Goal: Information Seeking & Learning: Learn about a topic

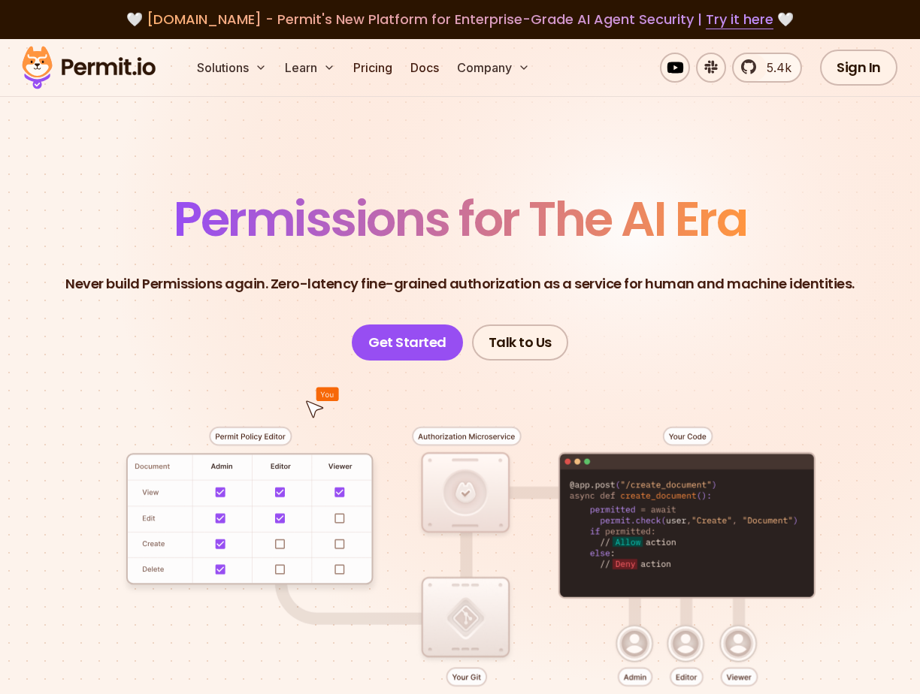
click at [156, 273] on p "Never build Permissions again. Zero-latency fine-grained authorization as a ser…" at bounding box center [459, 283] width 789 height 21
click at [156, 282] on p "Never build Permissions again. Zero-latency fine-grained authorization as a ser…" at bounding box center [459, 283] width 789 height 21
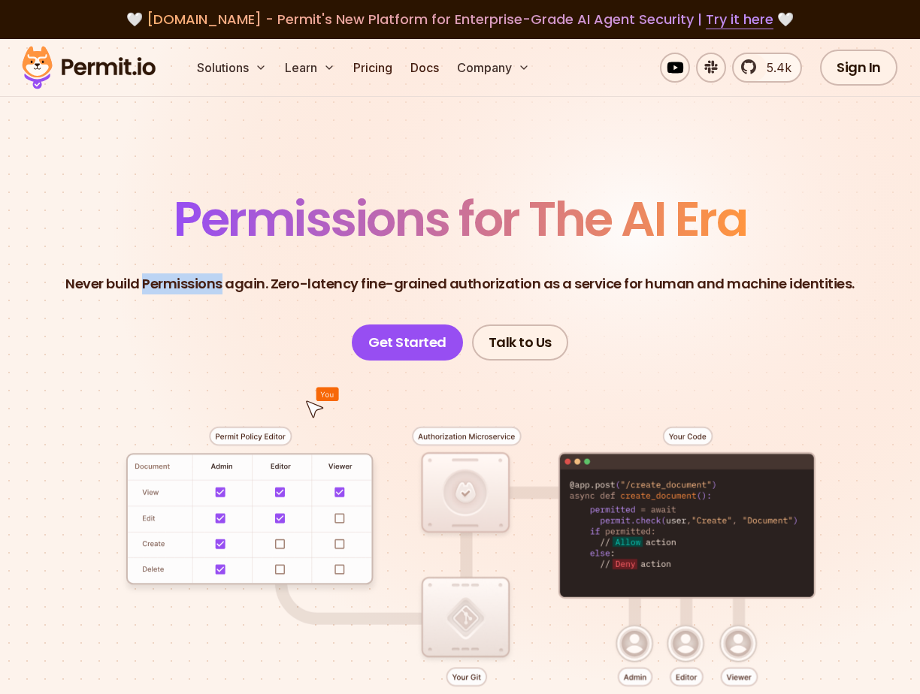
click at [156, 282] on p "Never build Permissions again. Zero-latency fine-grained authorization as a ser…" at bounding box center [459, 283] width 789 height 21
click at [165, 361] on div at bounding box center [459, 591] width 847 height 460
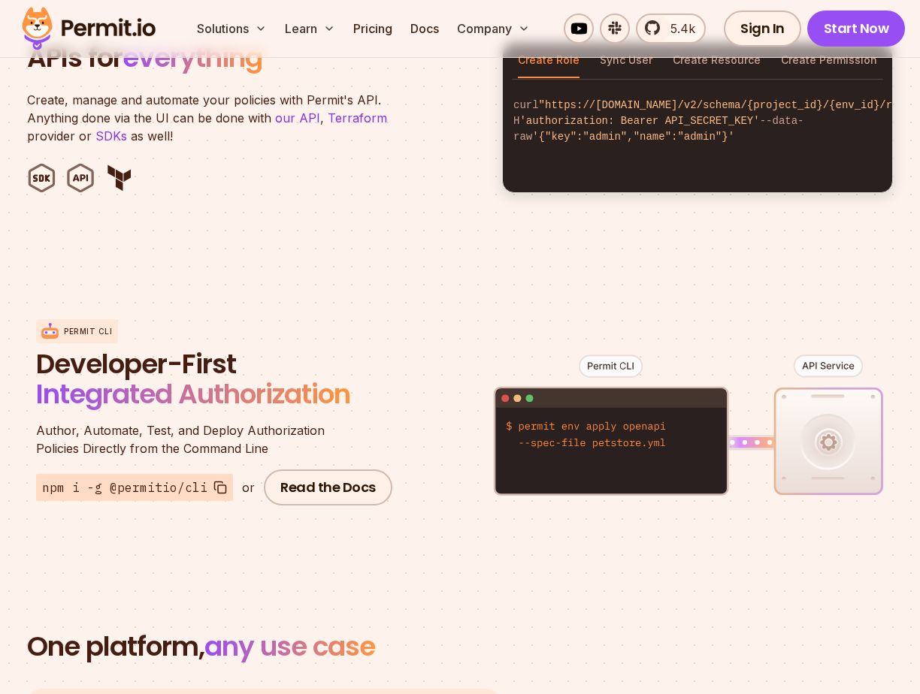
scroll to position [1568, 0]
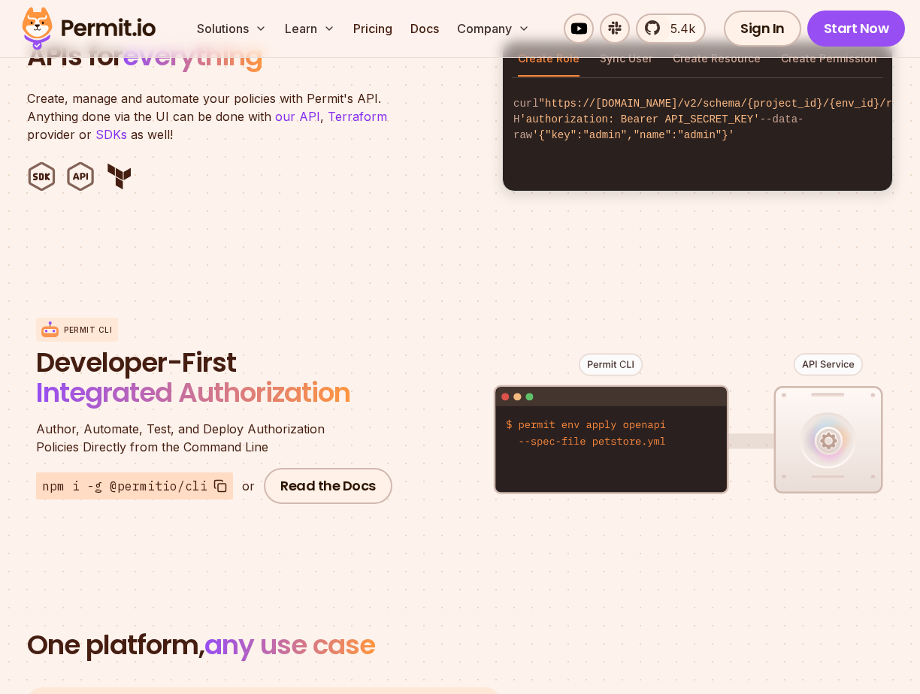
click at [161, 393] on span "Integrated Authorization" at bounding box center [193, 392] width 314 height 38
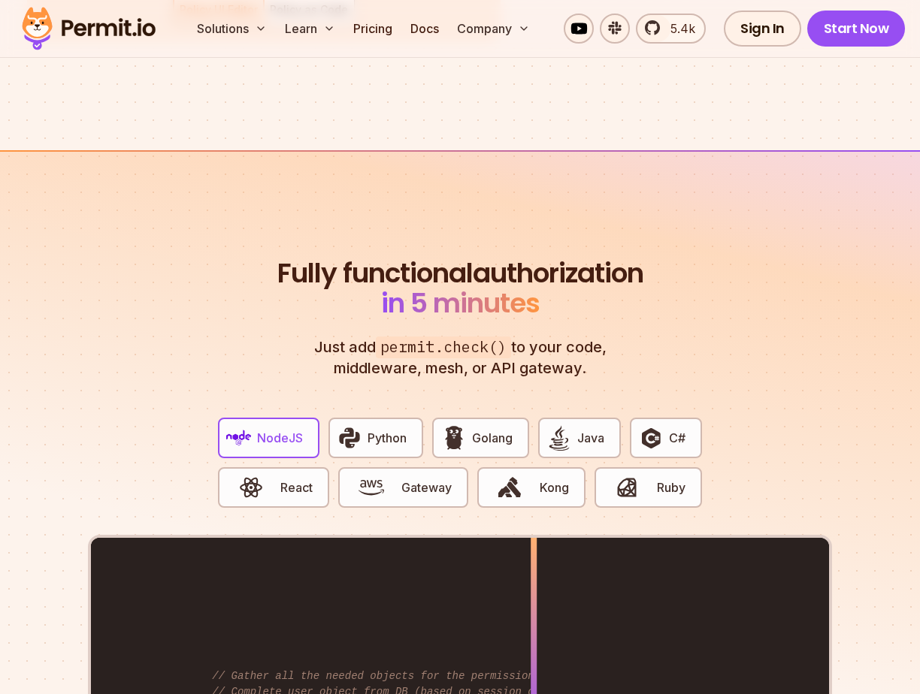
scroll to position [2678, 0]
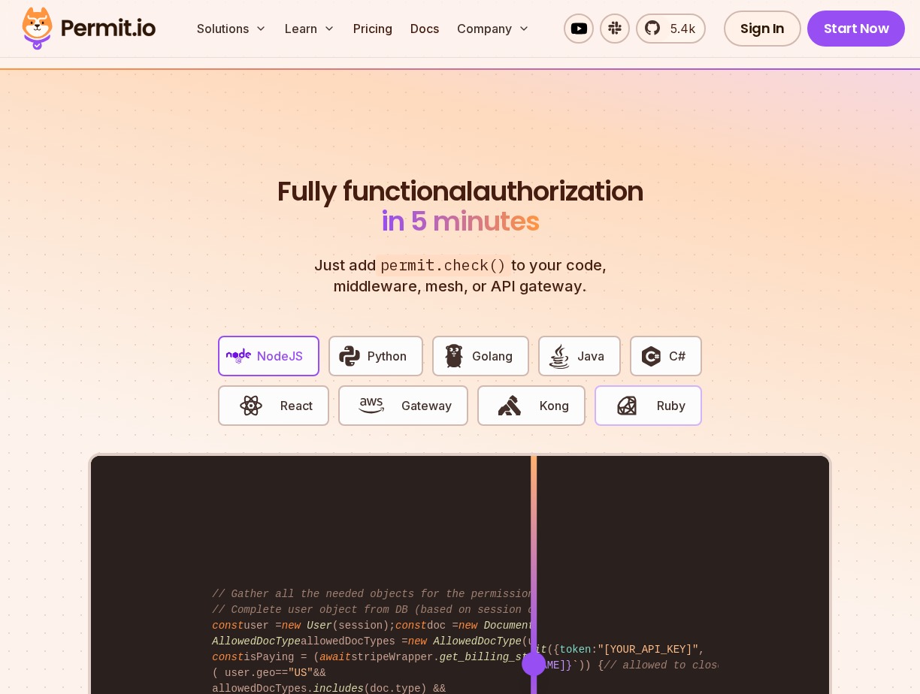
click at [671, 406] on button "Ruby" at bounding box center [647, 405] width 107 height 41
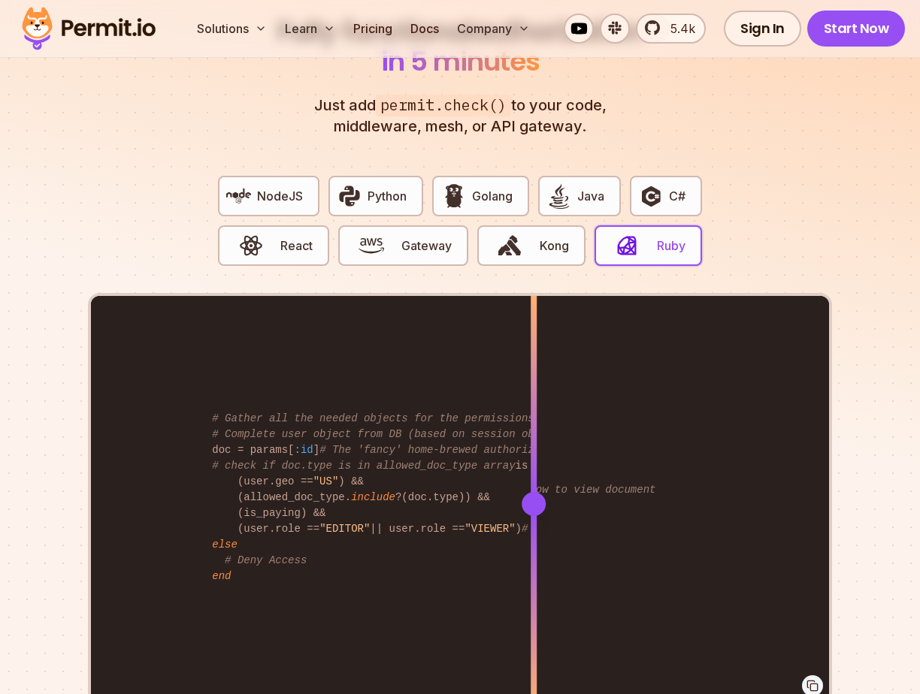
scroll to position [3052, 0]
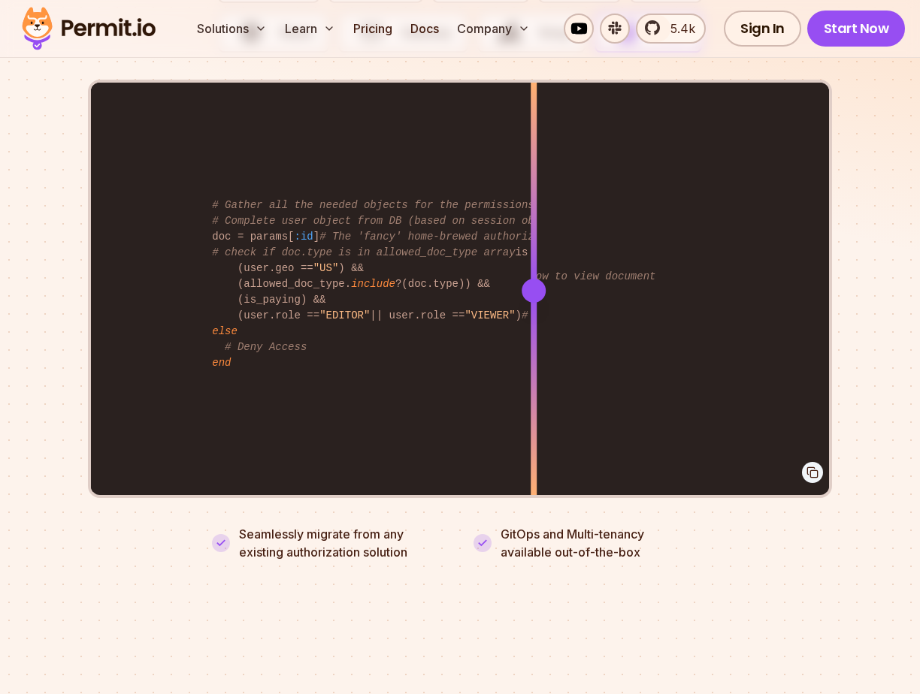
click at [28, 409] on section "Fully functional authorization in 5 minutes Just add permit.check() to your cod…" at bounding box center [460, 164] width 920 height 938
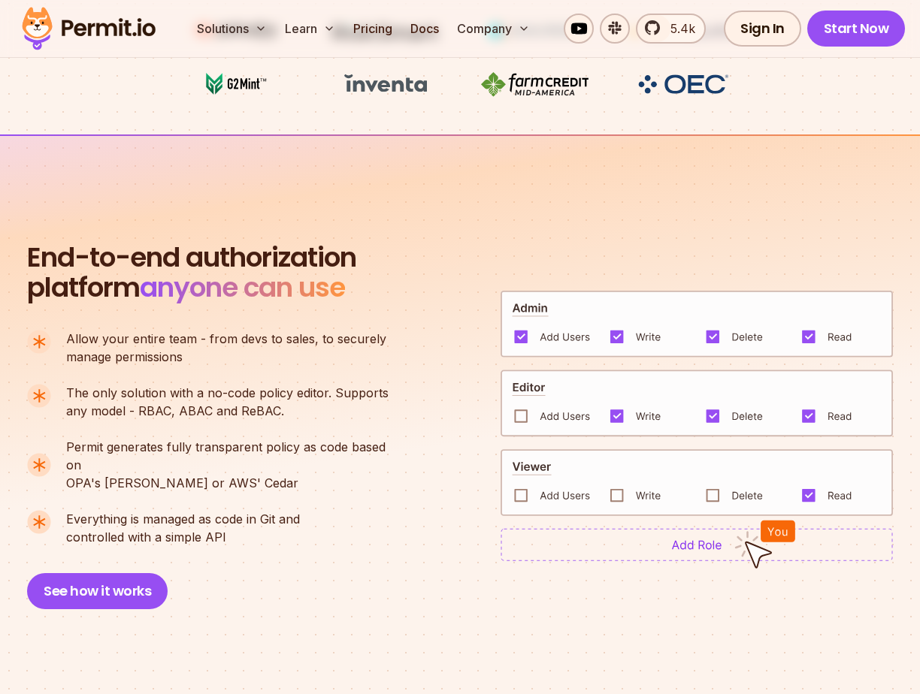
scroll to position [0, 0]
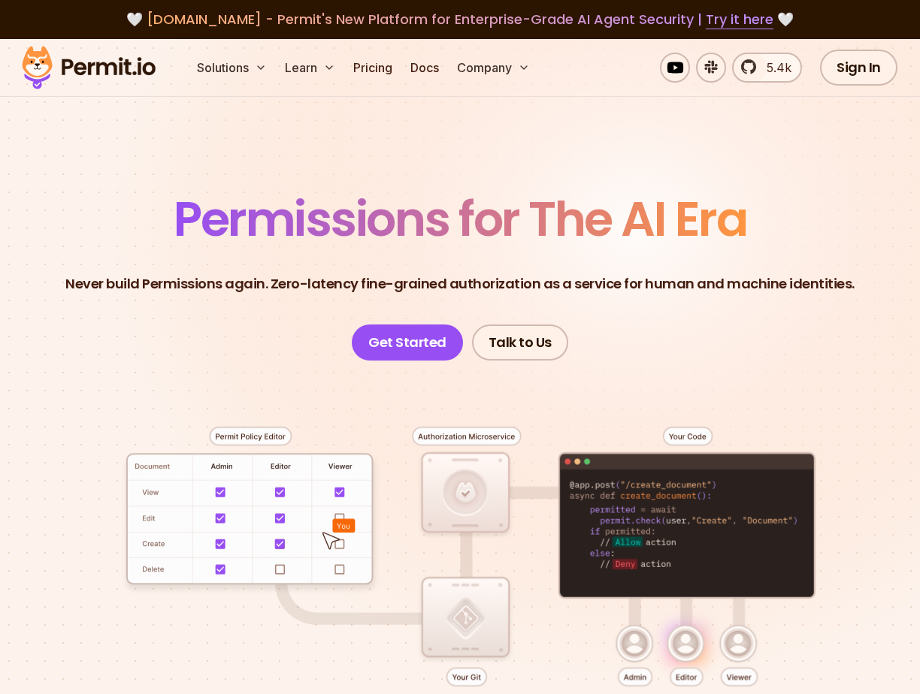
click at [105, 390] on div at bounding box center [459, 591] width 847 height 460
click at [136, 349] on header "Permissions for The AI Era Never build Permissions again. Zero-latency fine-gra…" at bounding box center [459, 277] width 847 height 165
click at [77, 278] on p "Never build Permissions again. Zero-latency fine-grained authorization as a ser…" at bounding box center [459, 283] width 789 height 21
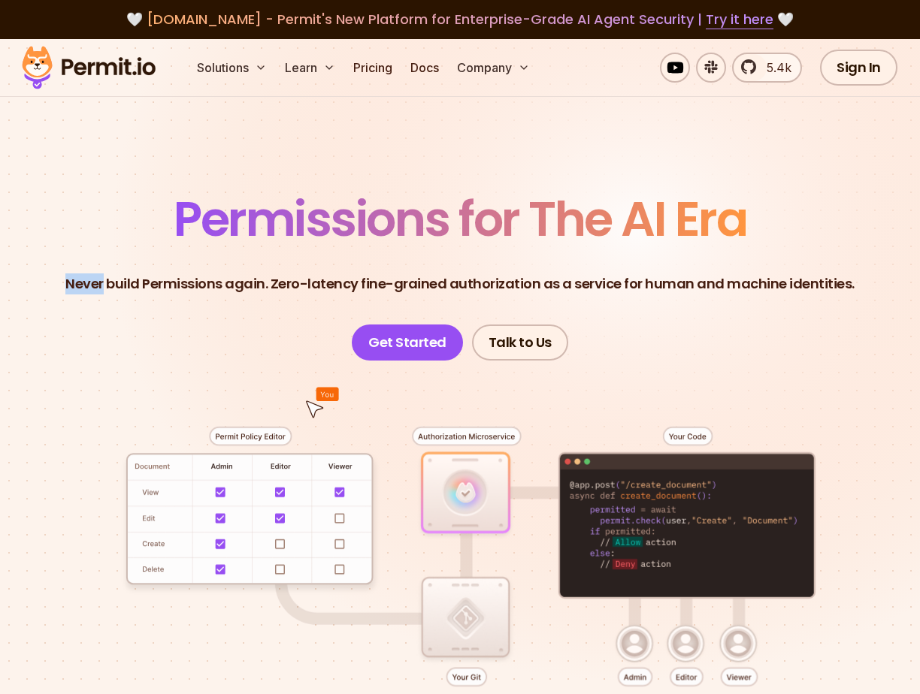
click at [77, 278] on p "Never build Permissions again. Zero-latency fine-grained authorization as a ser…" at bounding box center [459, 283] width 789 height 21
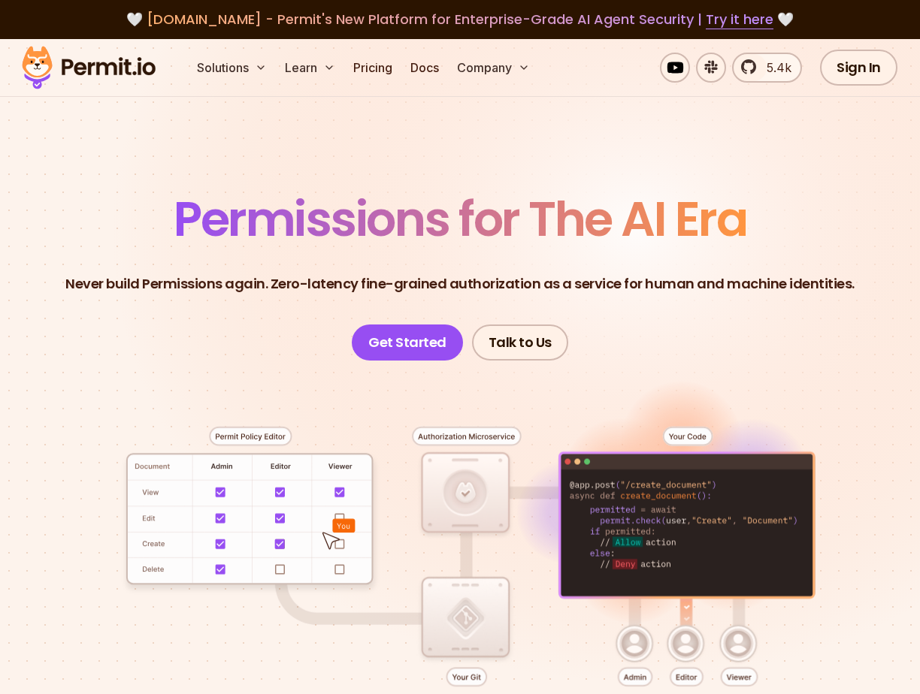
click at [109, 288] on p "Never build Permissions again. Zero-latency fine-grained authorization as a ser…" at bounding box center [459, 283] width 789 height 21
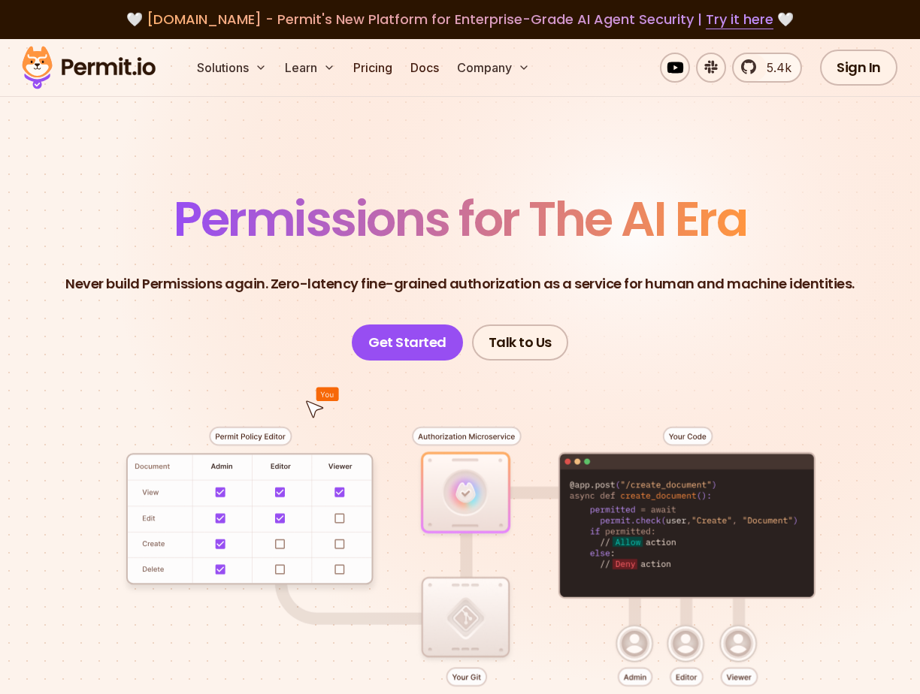
click at [233, 192] on span "Permissions for The AI Era" at bounding box center [460, 219] width 572 height 67
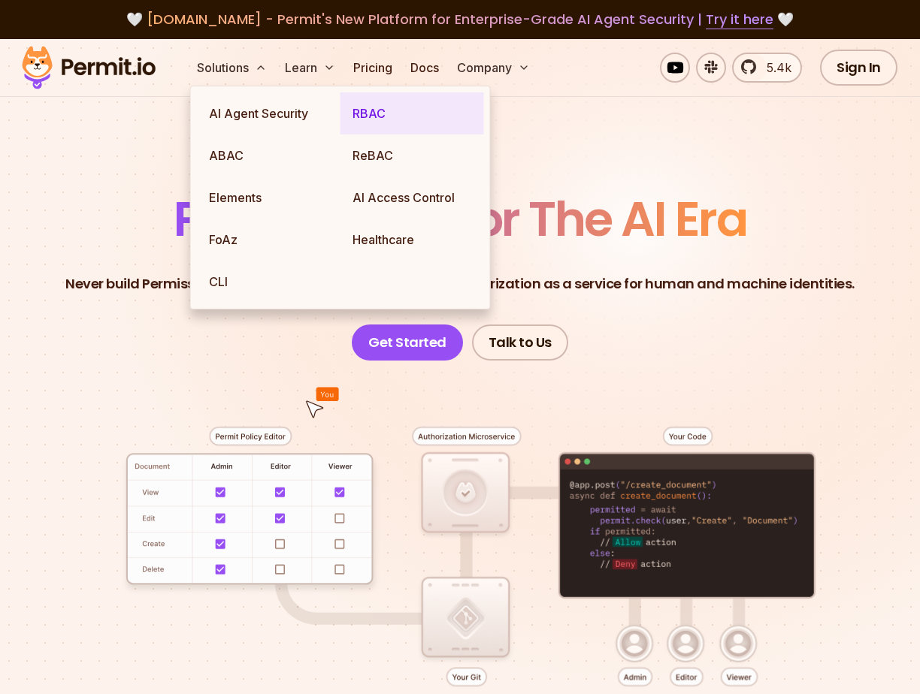
click at [379, 125] on link "RBAC" at bounding box center [411, 113] width 143 height 42
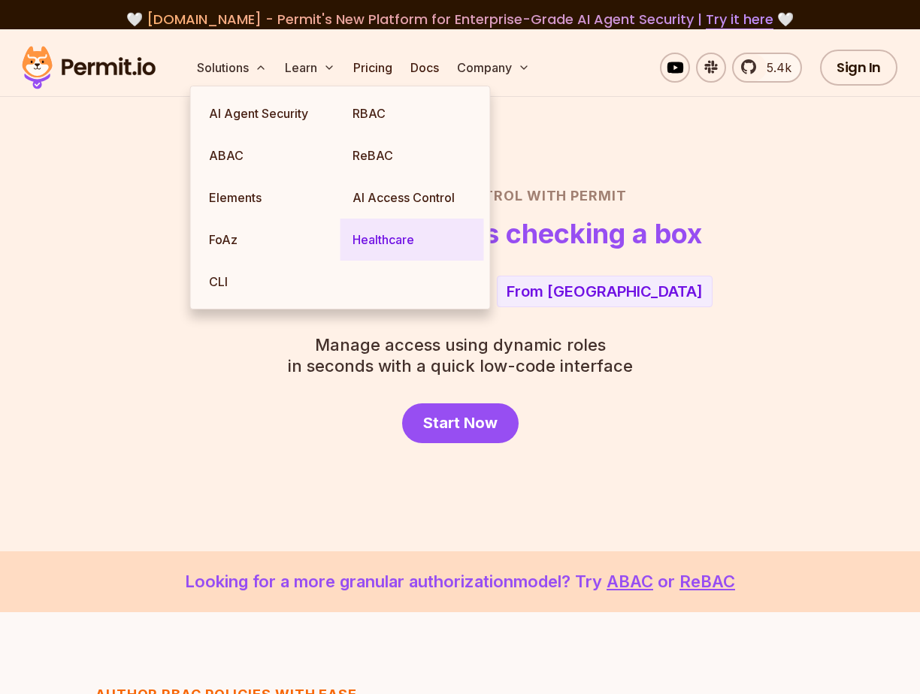
click at [383, 246] on link "Healthcare" at bounding box center [411, 240] width 143 height 42
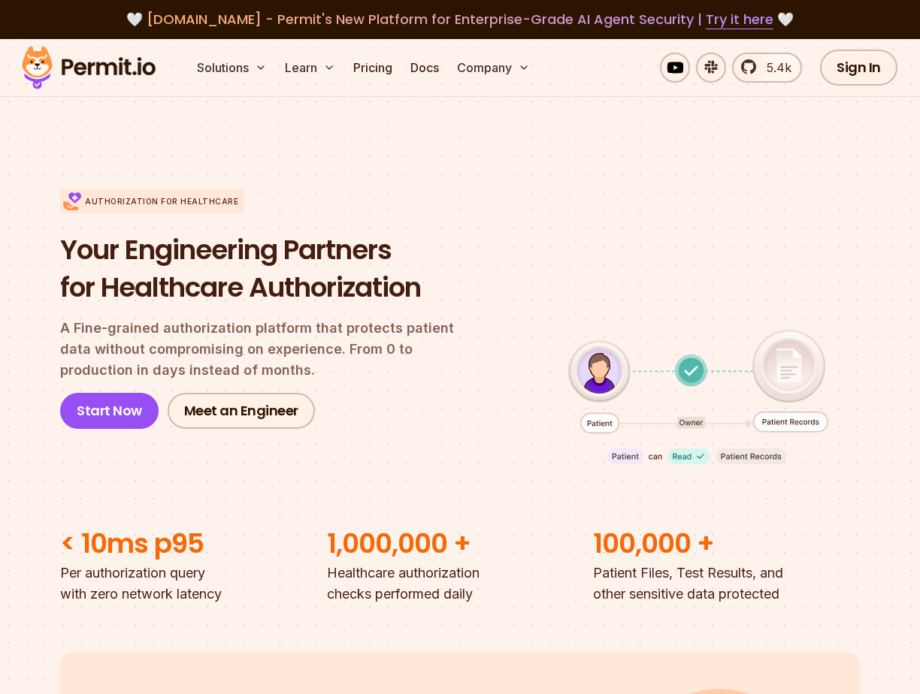
click at [282, 234] on h1 "Your Engineering Partners for Healthcare Authorization" at bounding box center [269, 268] width 419 height 74
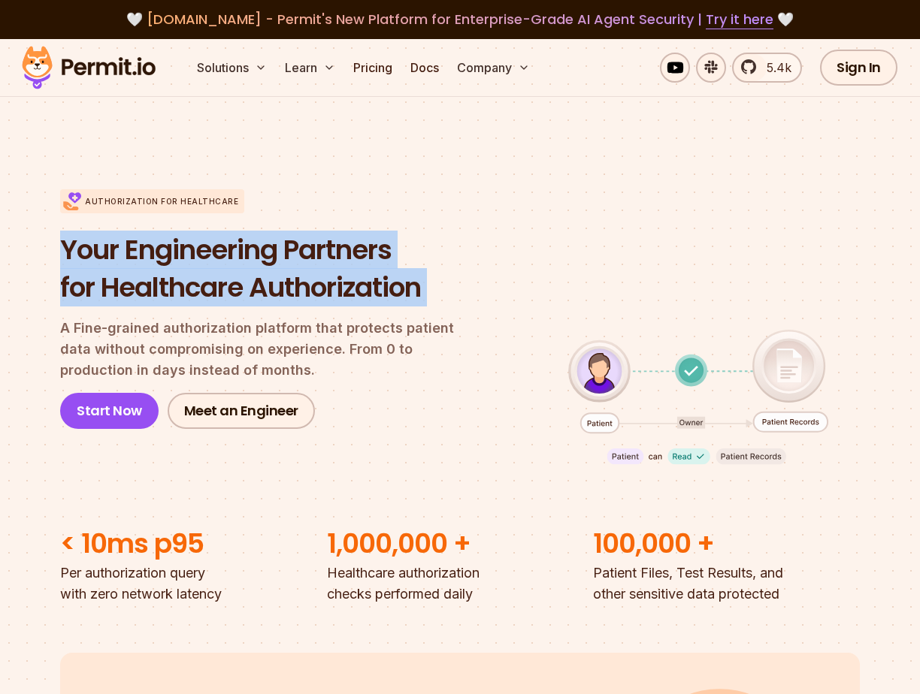
click at [282, 234] on h1 "Your Engineering Partners for Healthcare Authorization" at bounding box center [269, 268] width 419 height 74
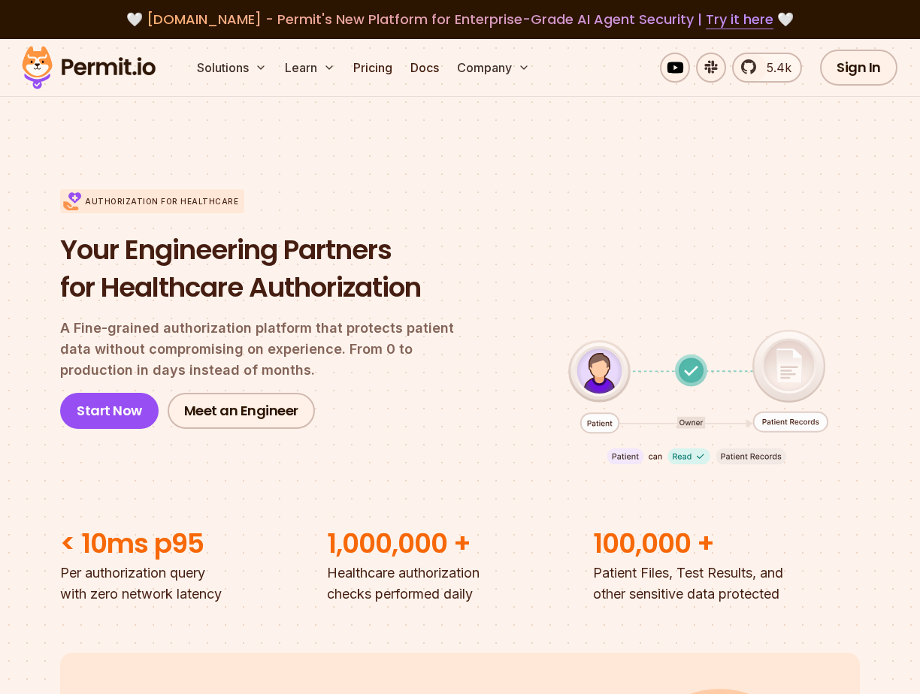
click at [282, 323] on p "A Fine-grained authorization platform that protects patient data without compro…" at bounding box center [269, 349] width 419 height 63
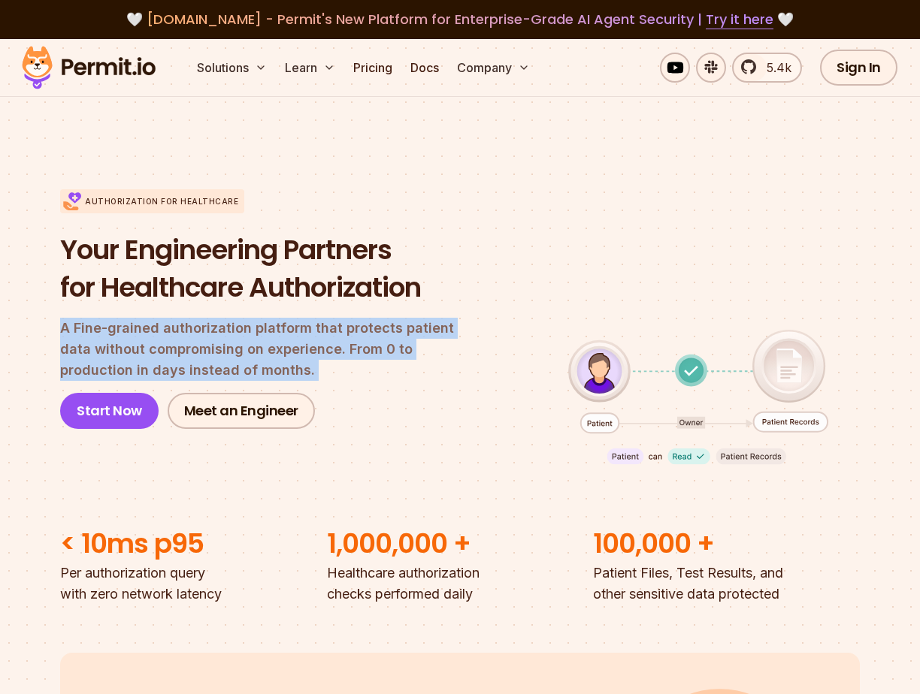
click at [282, 323] on p "A Fine-grained authorization platform that protects patient data without compro…" at bounding box center [269, 349] width 419 height 63
click at [282, 368] on p "A Fine-grained authorization platform that protects patient data without compro…" at bounding box center [269, 349] width 419 height 63
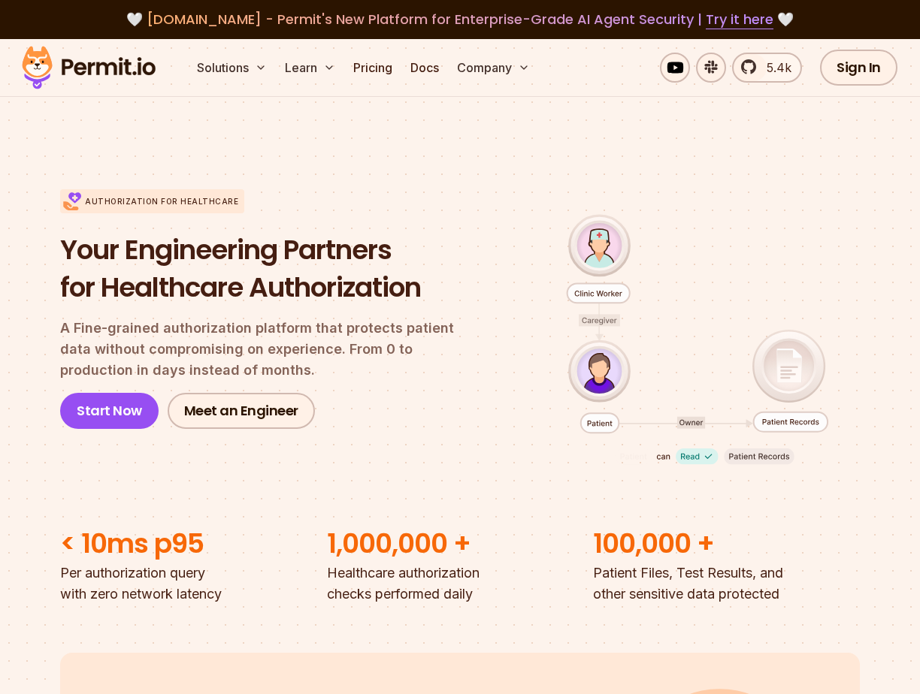
click at [282, 368] on p "A Fine-grained authorization platform that protects patient data without compro…" at bounding box center [269, 349] width 419 height 63
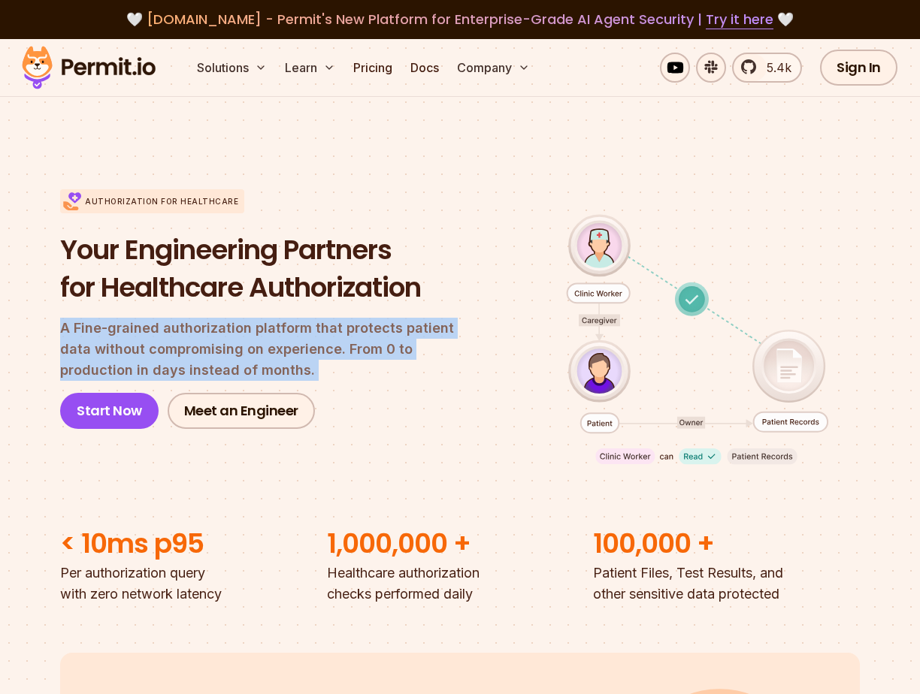
click at [282, 368] on p "A Fine-grained authorization platform that protects patient data without compro…" at bounding box center [269, 349] width 419 height 63
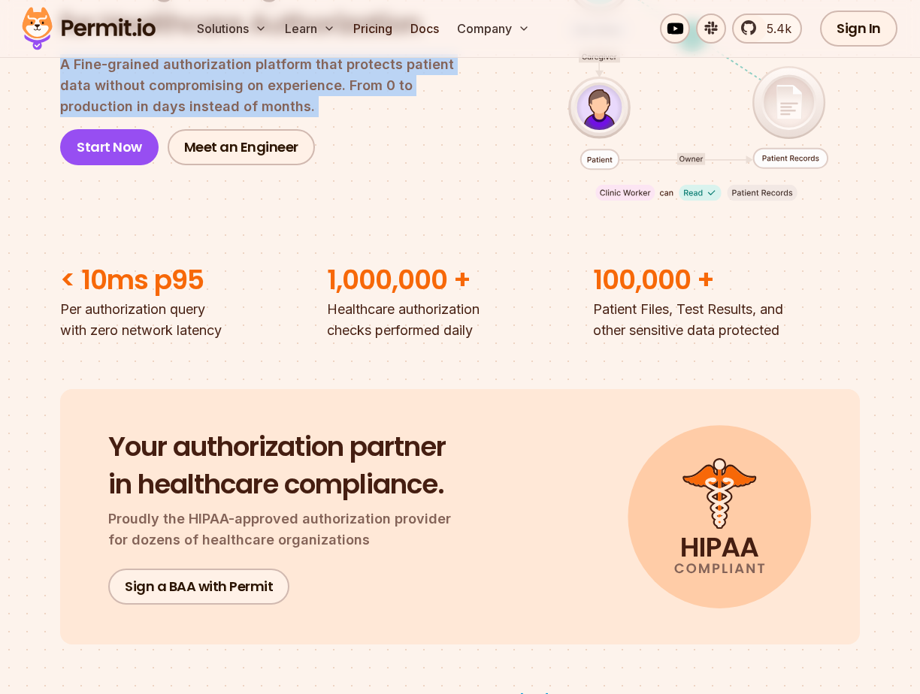
scroll to position [306, 0]
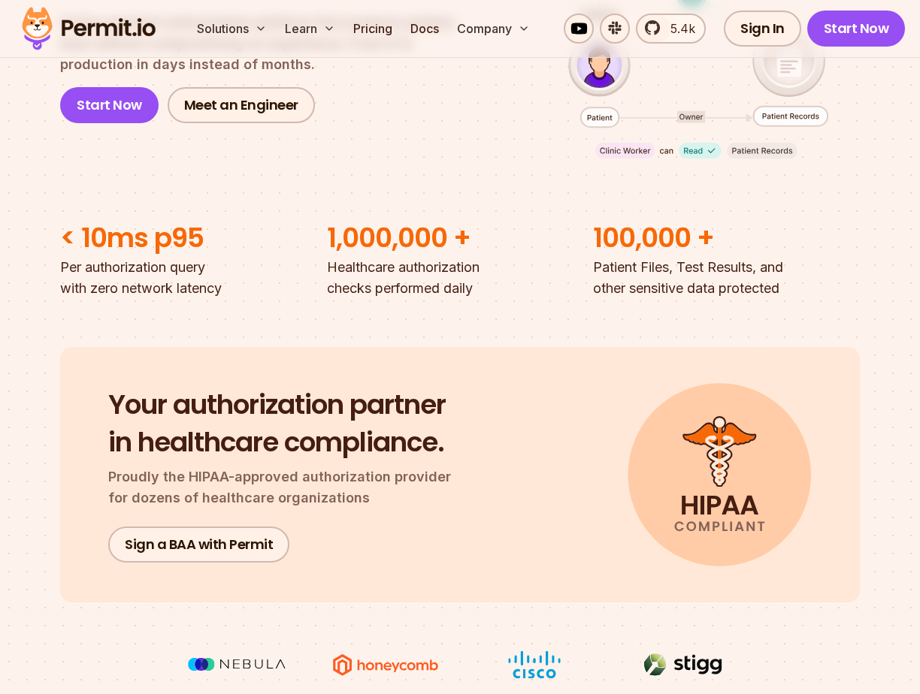
click at [79, 295] on p "Per authorization query with zero network latency" at bounding box center [193, 278] width 267 height 42
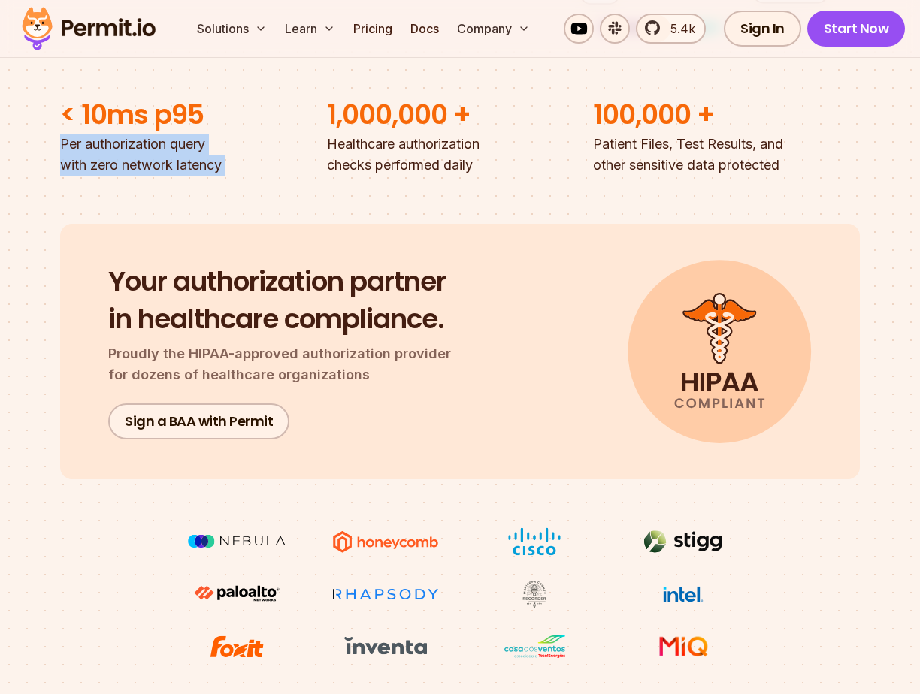
scroll to position [563, 0]
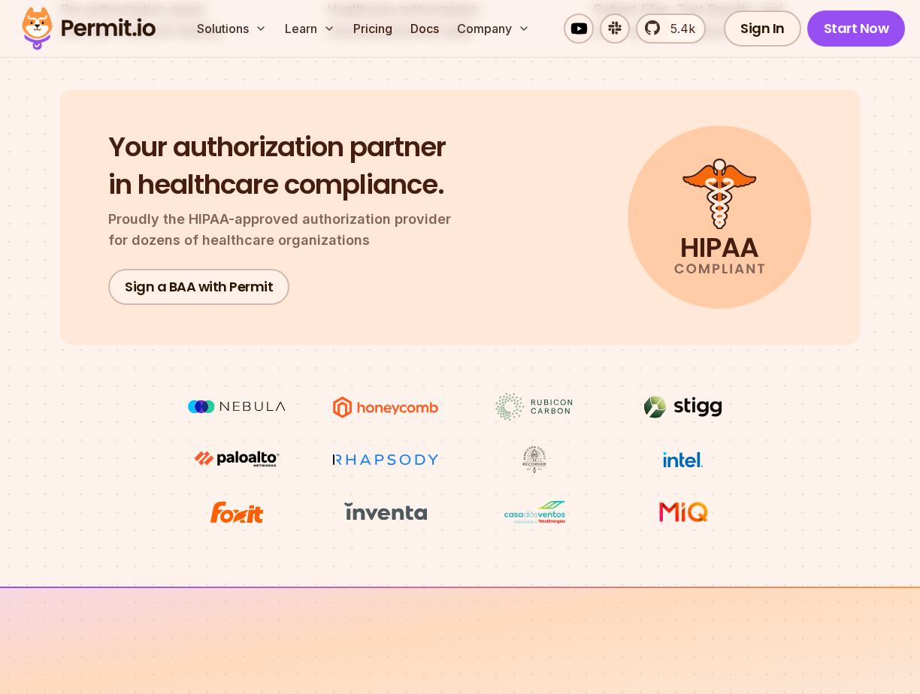
click at [120, 251] on p "Proudly the HIPAA-approved authorization provider for dozens of healthcare orga…" at bounding box center [288, 230] width 361 height 42
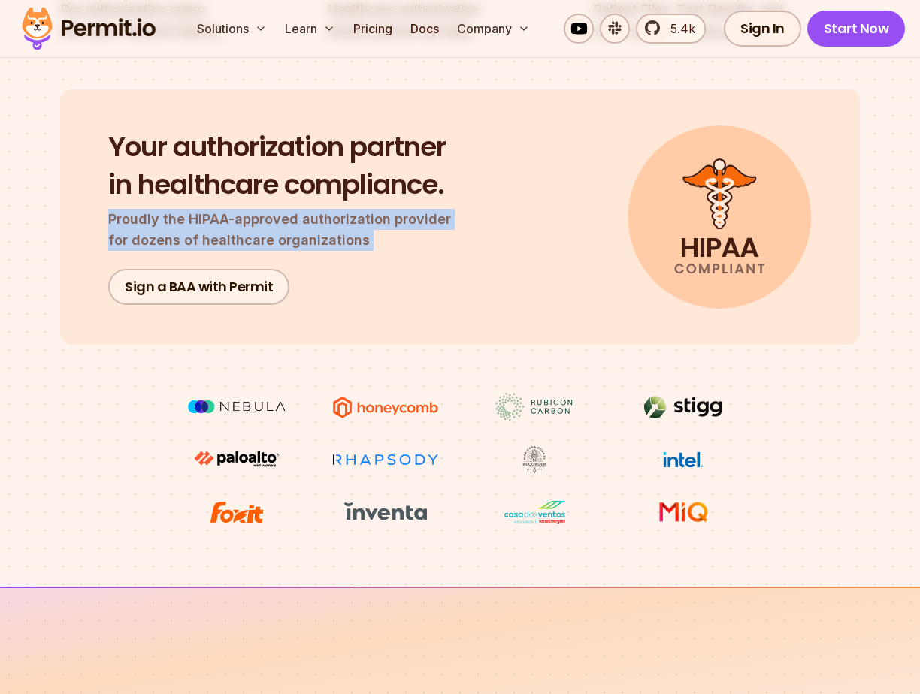
click at [120, 251] on p "Proudly the HIPAA-approved authorization provider for dozens of healthcare orga…" at bounding box center [288, 230] width 361 height 42
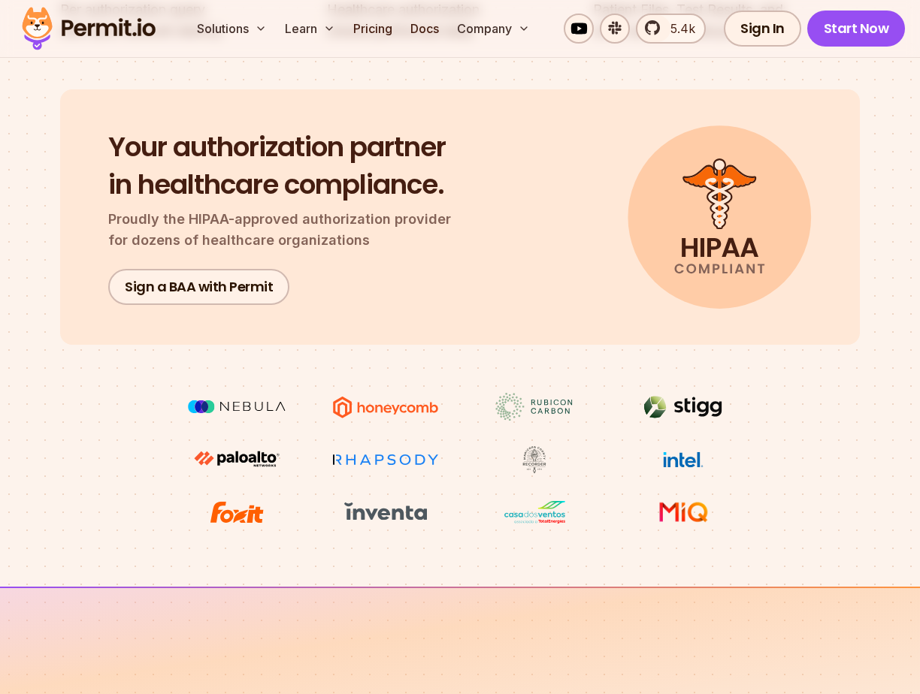
click at [121, 173] on h2 "Your authorization partner in healthcare compliance." at bounding box center [288, 165] width 361 height 74
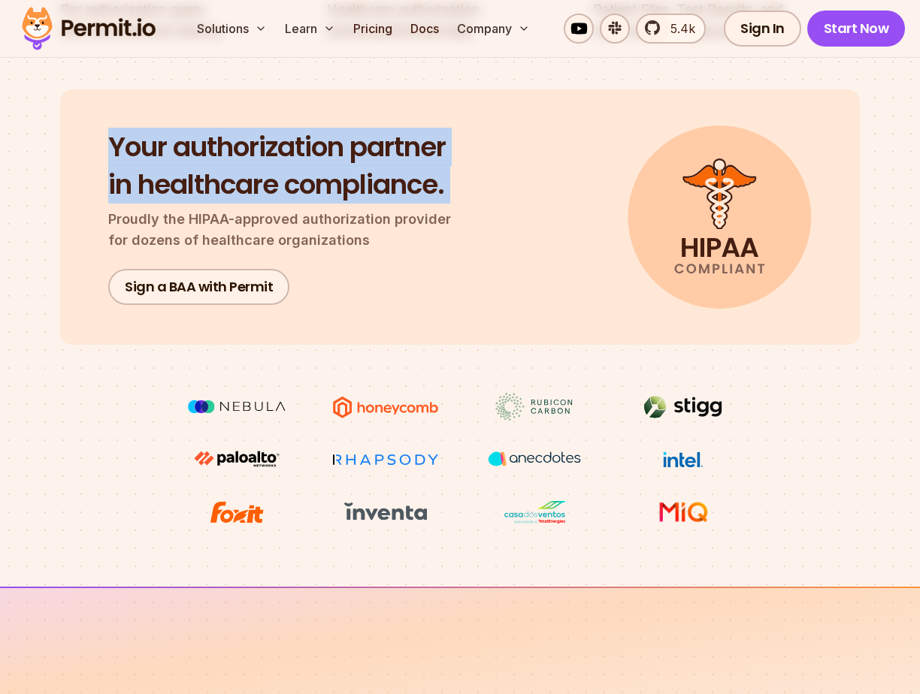
click at [121, 173] on h2 "Your authorization partner in healthcare compliance." at bounding box center [288, 165] width 361 height 74
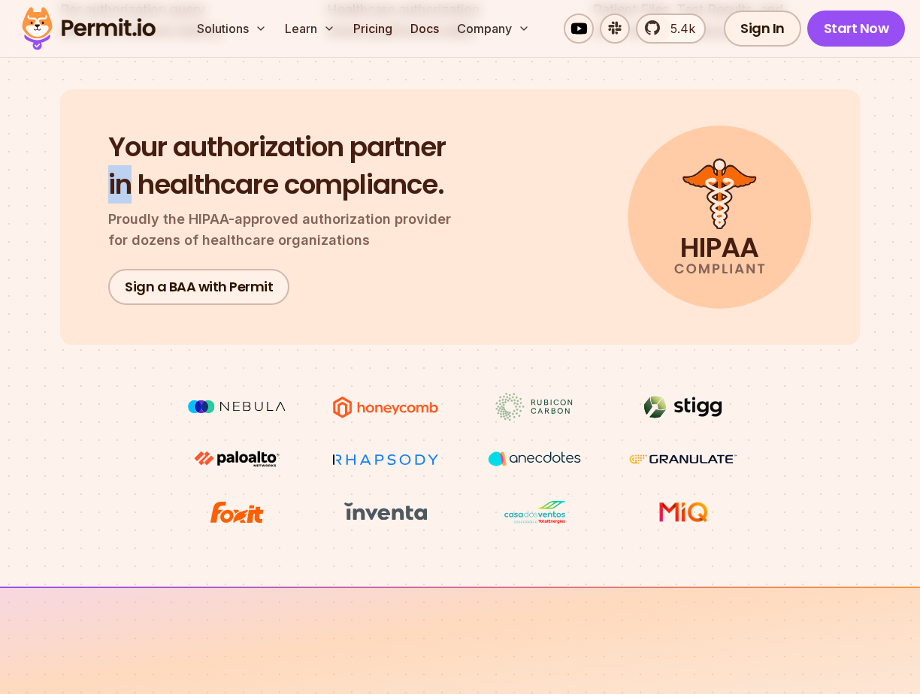
click at [121, 173] on h2 "Your authorization partner in healthcare compliance." at bounding box center [288, 165] width 361 height 74
click at [122, 173] on h2 "Your authorization partner in healthcare compliance." at bounding box center [288, 165] width 361 height 74
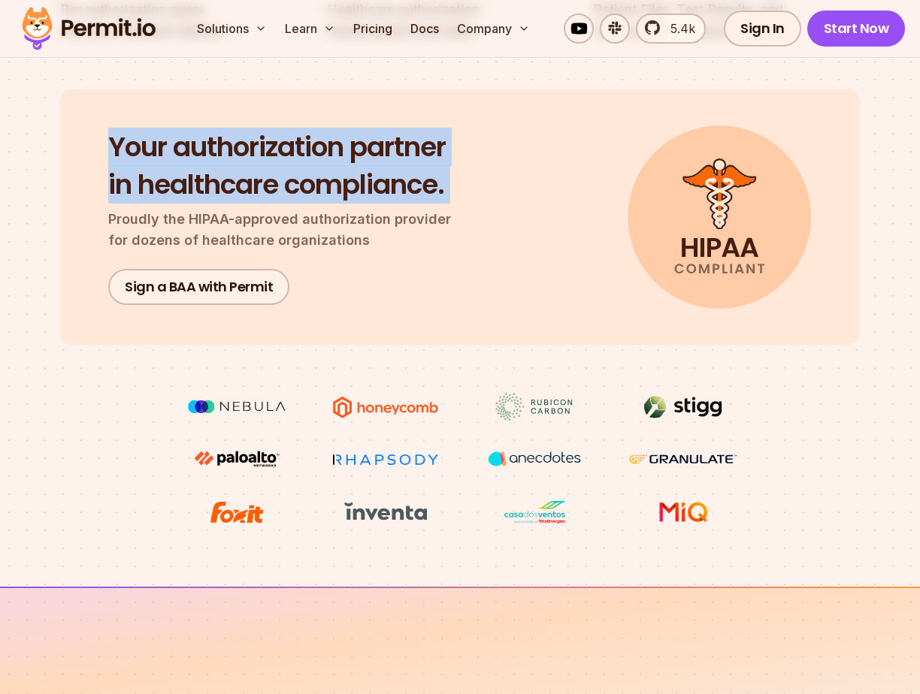
click at [122, 173] on h2 "Your authorization partner in healthcare compliance." at bounding box center [288, 165] width 361 height 74
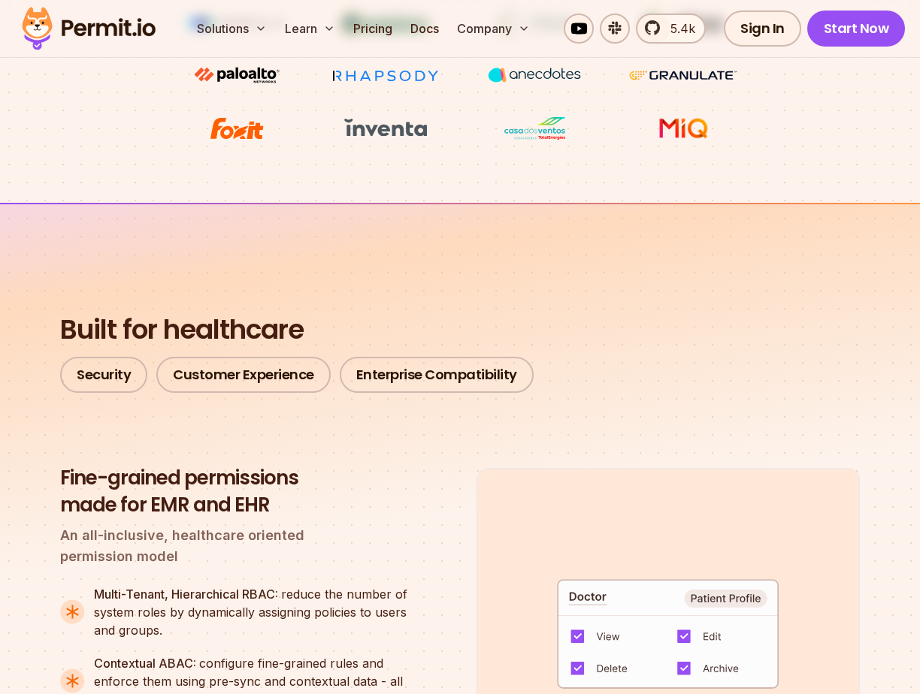
scroll to position [1088, 0]
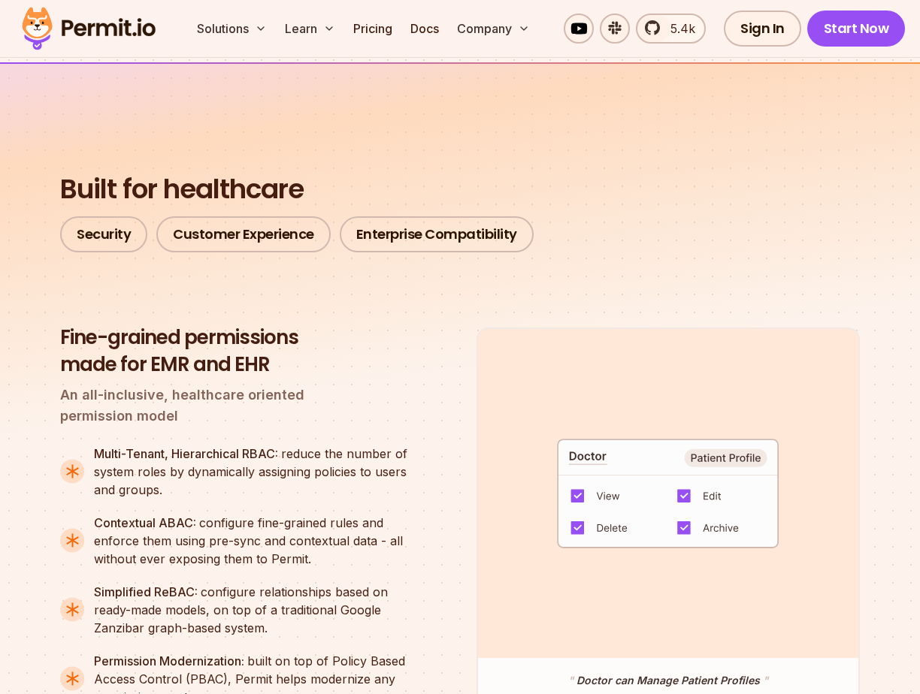
click at [75, 379] on h3 "Fine-grained permissions made for EMR and EHR" at bounding box center [240, 352] width 361 height 54
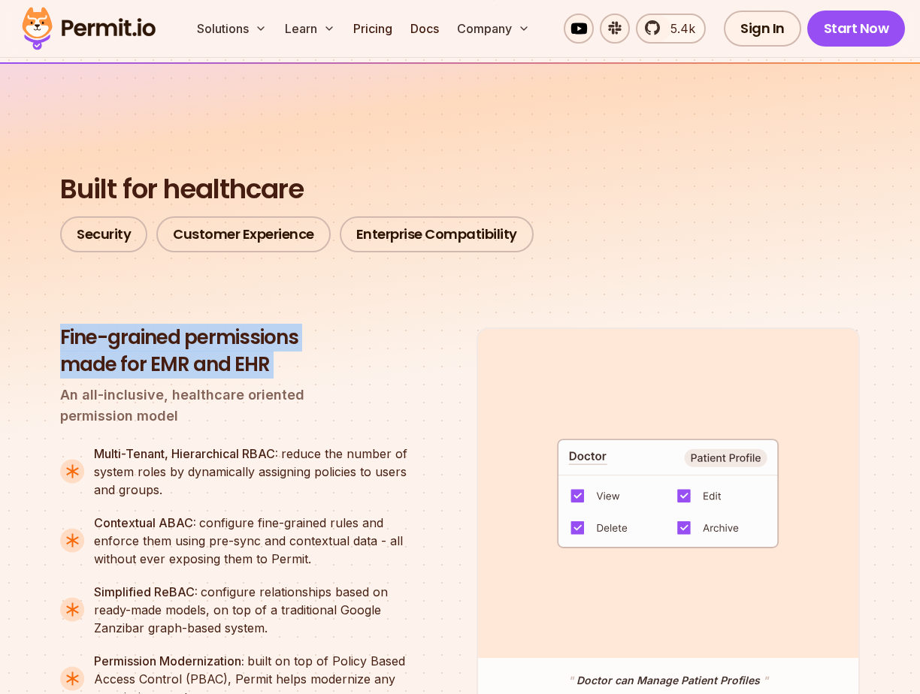
click at [75, 379] on h3 "Fine-grained permissions made for EMR and EHR" at bounding box center [240, 352] width 361 height 54
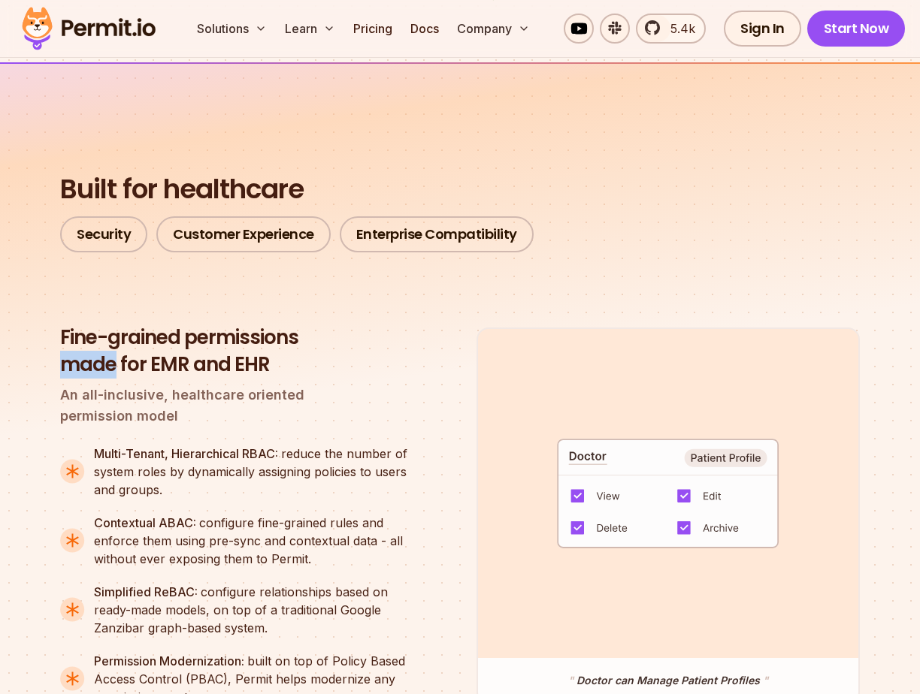
click at [75, 379] on h3 "Fine-grained permissions made for EMR and EHR" at bounding box center [240, 352] width 361 height 54
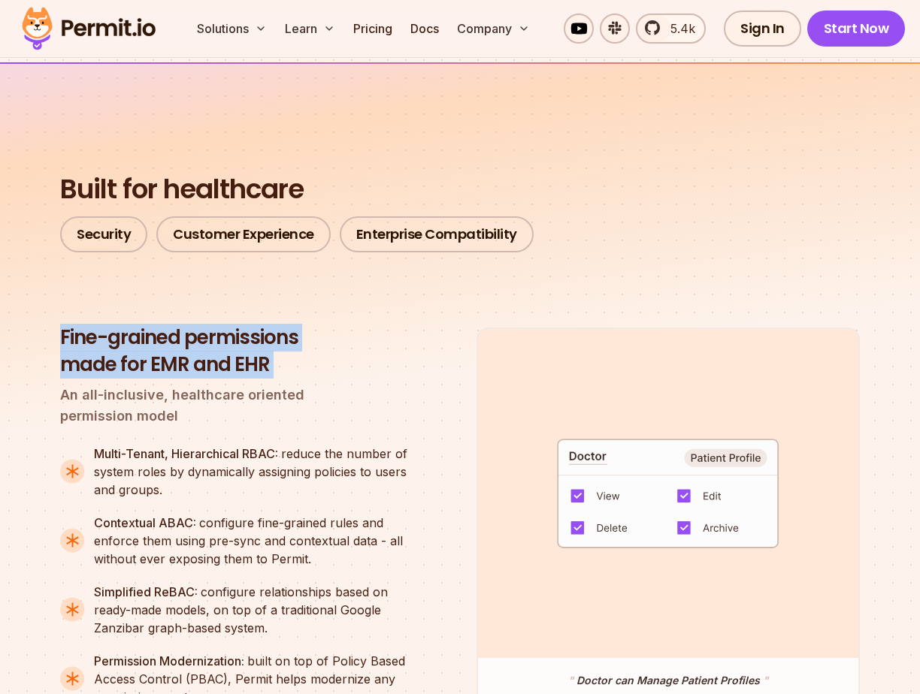
click at [75, 379] on h3 "Fine-grained permissions made for EMR and EHR" at bounding box center [240, 352] width 361 height 54
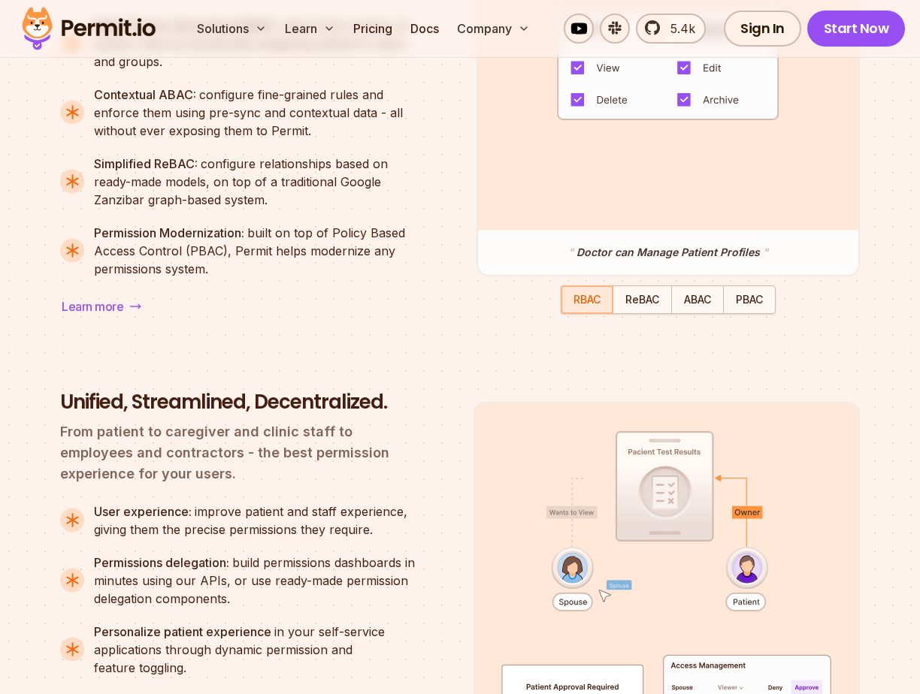
click at [75, 387] on div "Built for healthcare Security Customer Experience Enterprise Compatibility Fine…" at bounding box center [459, 561] width 799 height 1638
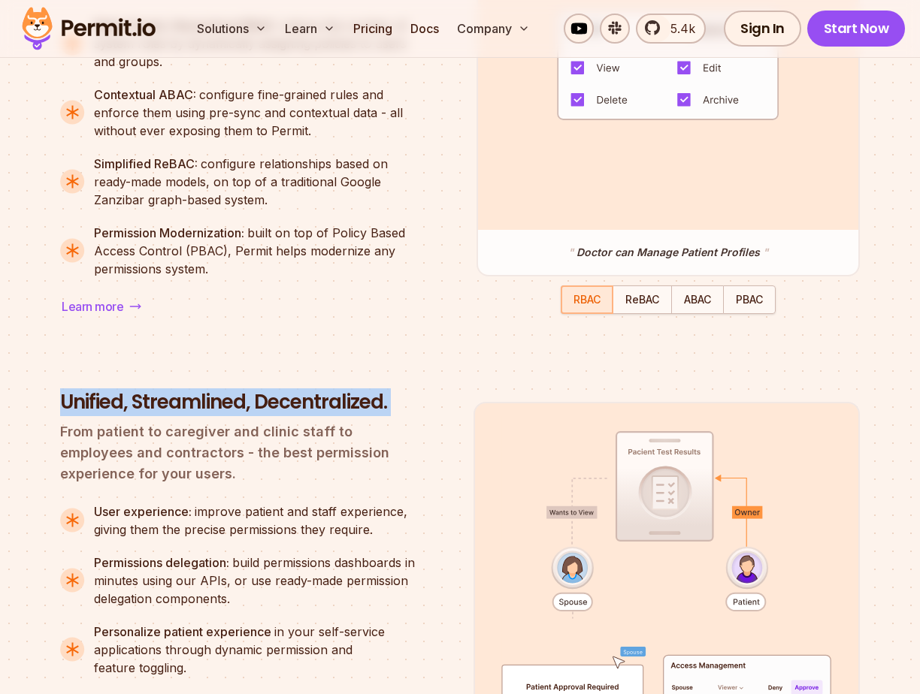
click at [75, 387] on div "Built for healthcare Security Customer Experience Enterprise Compatibility Fine…" at bounding box center [459, 561] width 799 height 1638
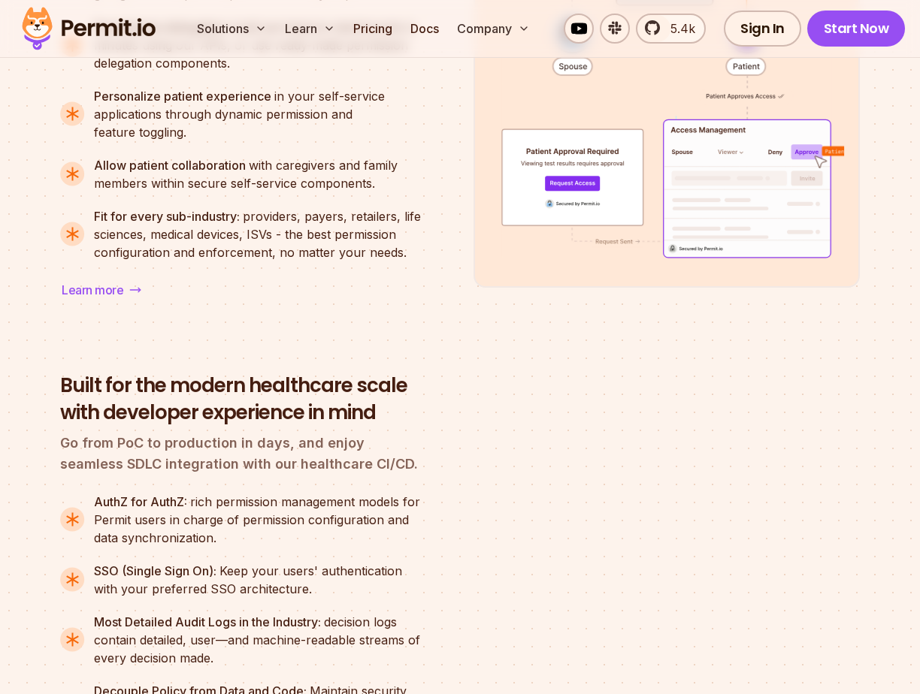
scroll to position [2347, 0]
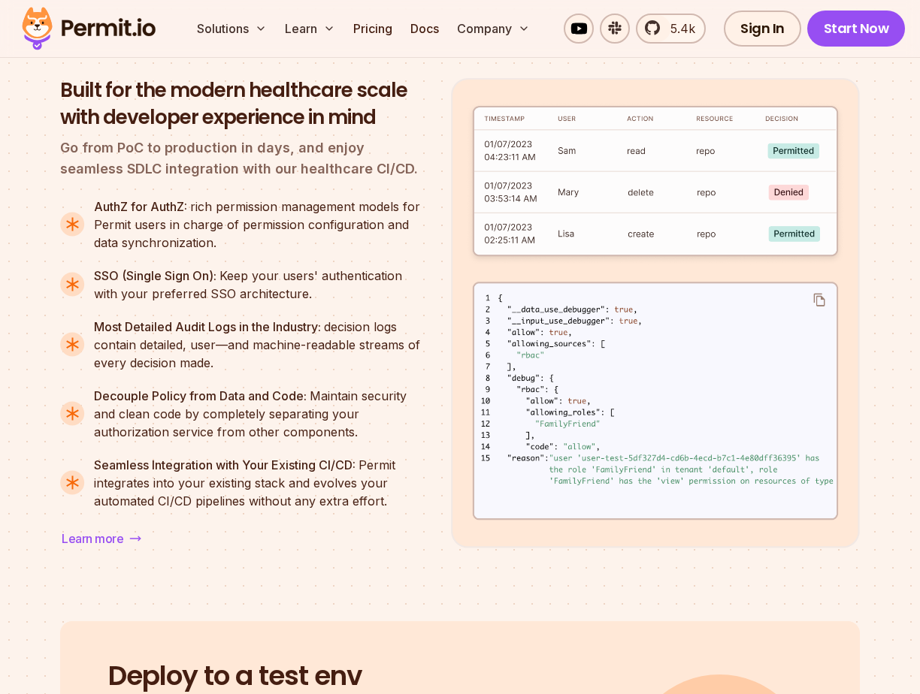
click at [76, 340] on img at bounding box center [72, 345] width 25 height 54
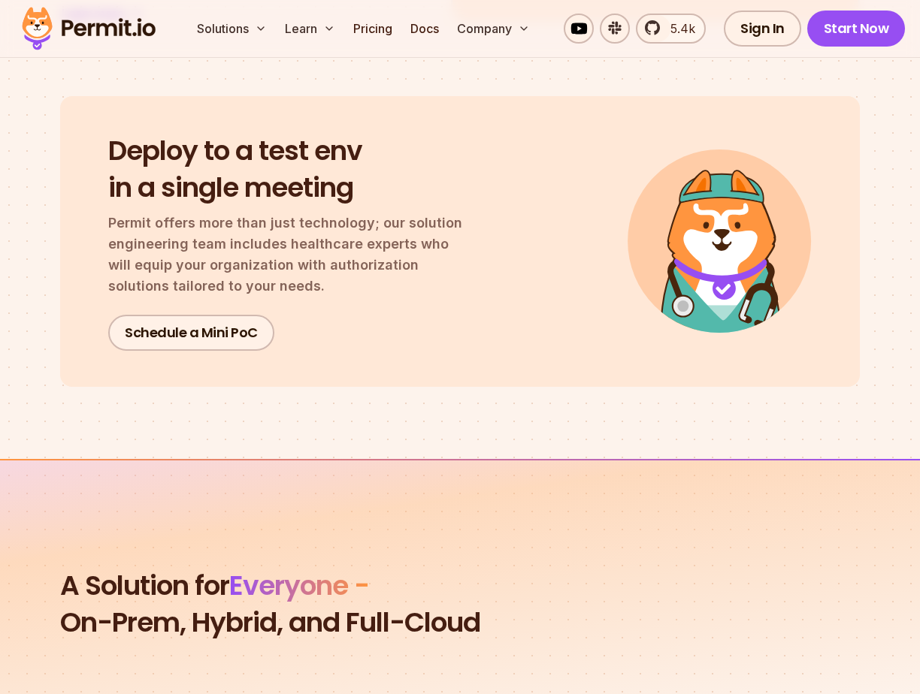
scroll to position [2901, 0]
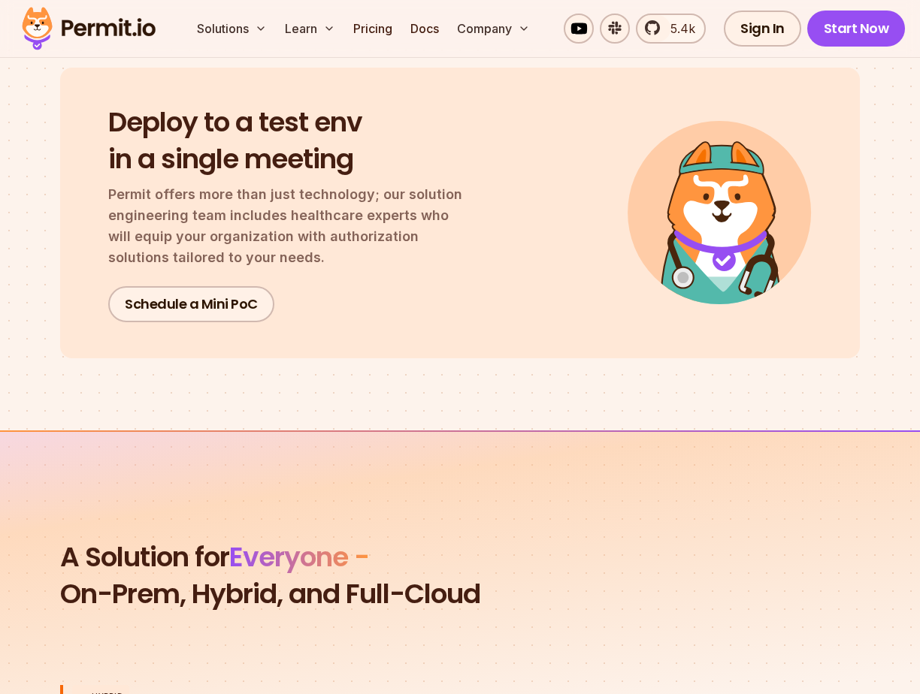
click at [75, 340] on div "Deploy to a test env in a single meeting Permit offers more than just technolog…" at bounding box center [459, 213] width 799 height 291
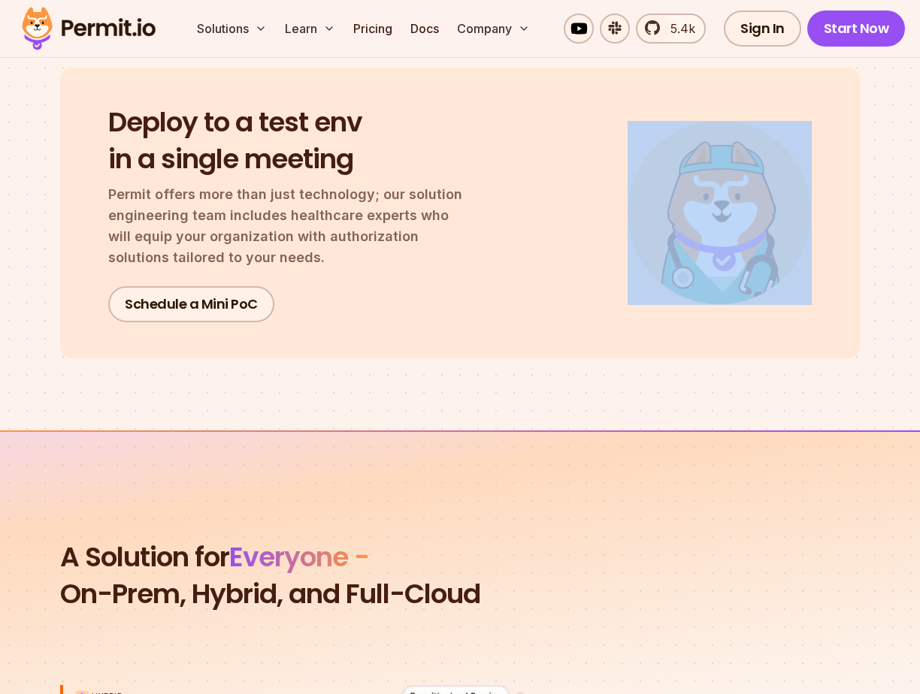
click at [75, 340] on div "Deploy to a test env in a single meeting Permit offers more than just technolog…" at bounding box center [459, 213] width 799 height 291
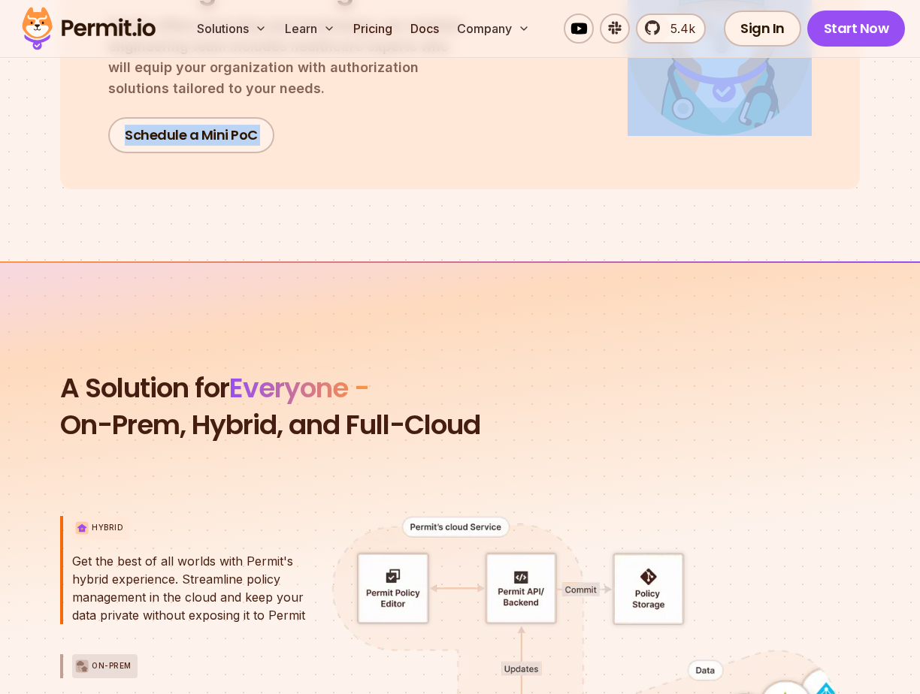
scroll to position [3059, 0]
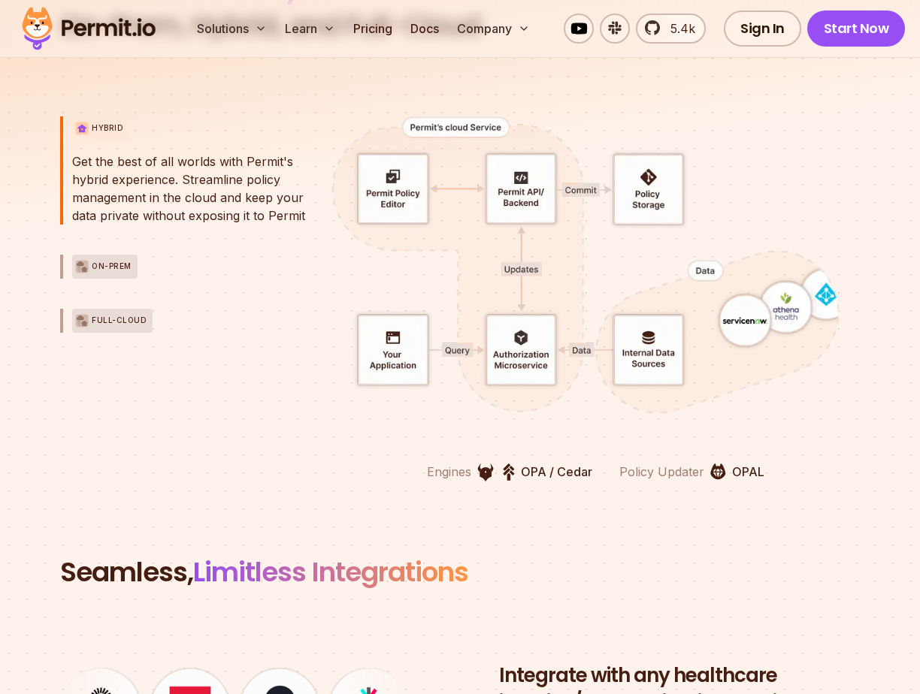
scroll to position [3779, 0]
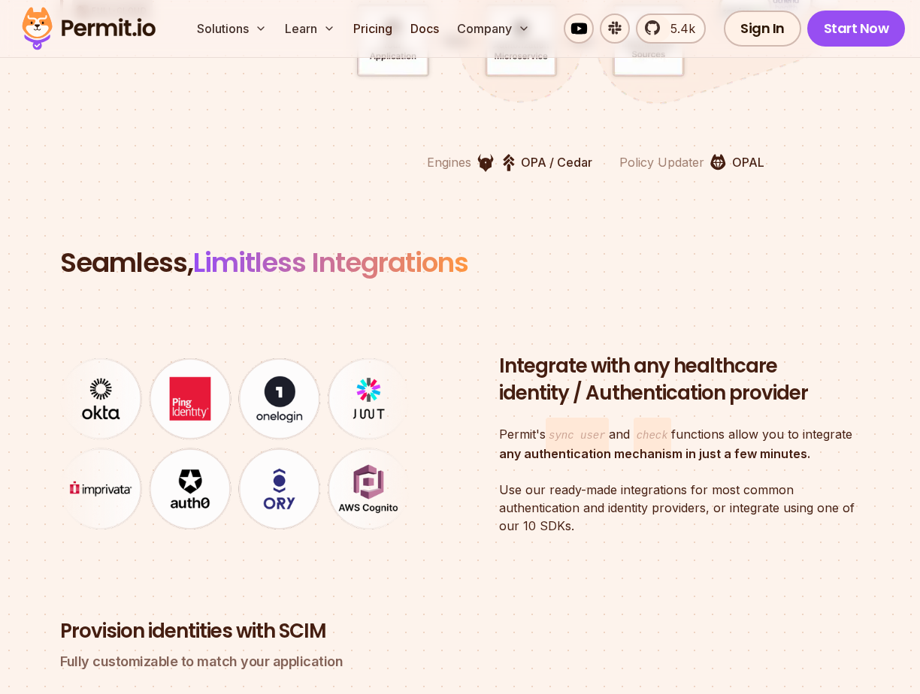
click at [74, 370] on img at bounding box center [239, 443] width 358 height 171
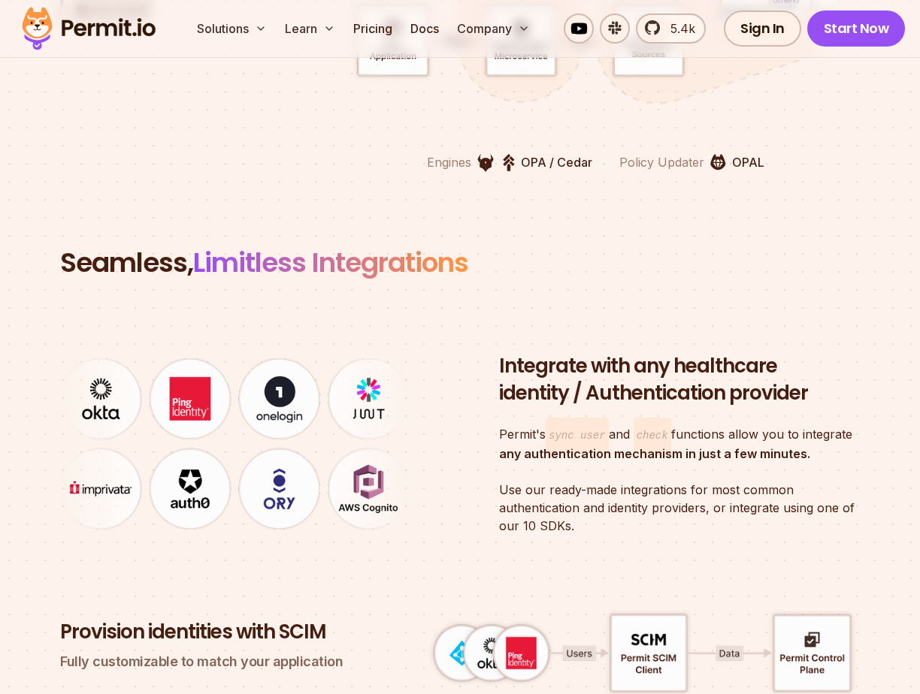
click at [74, 370] on img at bounding box center [239, 443] width 358 height 171
click at [110, 294] on div "Seamless, Limitless Integrations Integrate with any healthcare identity / Authe…" at bounding box center [459, 536] width 799 height 584
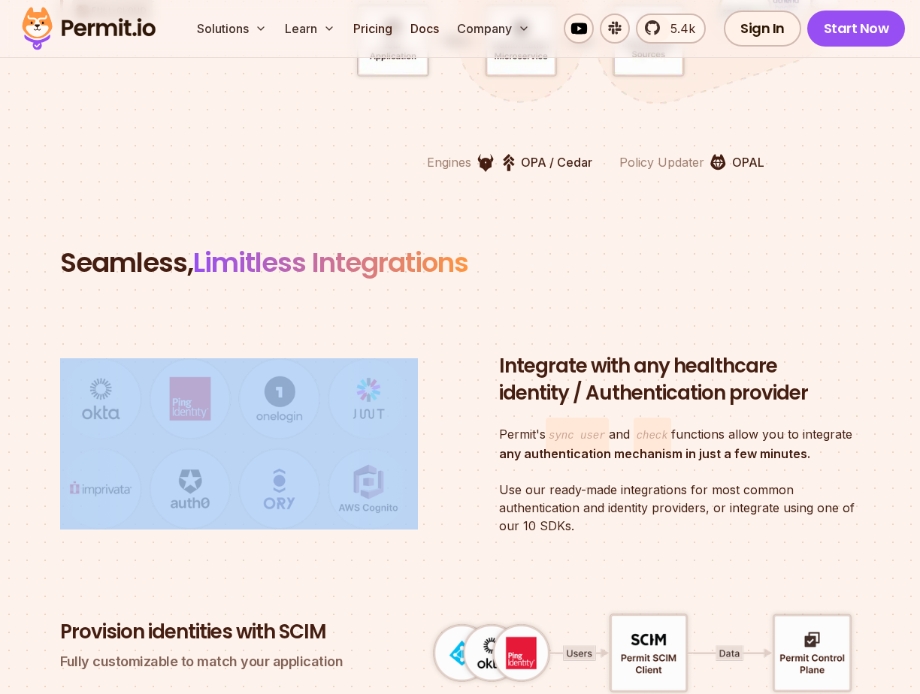
click at [110, 294] on div "Seamless, Limitless Integrations Integrate with any healthcare identity / Authe…" at bounding box center [459, 536] width 799 height 584
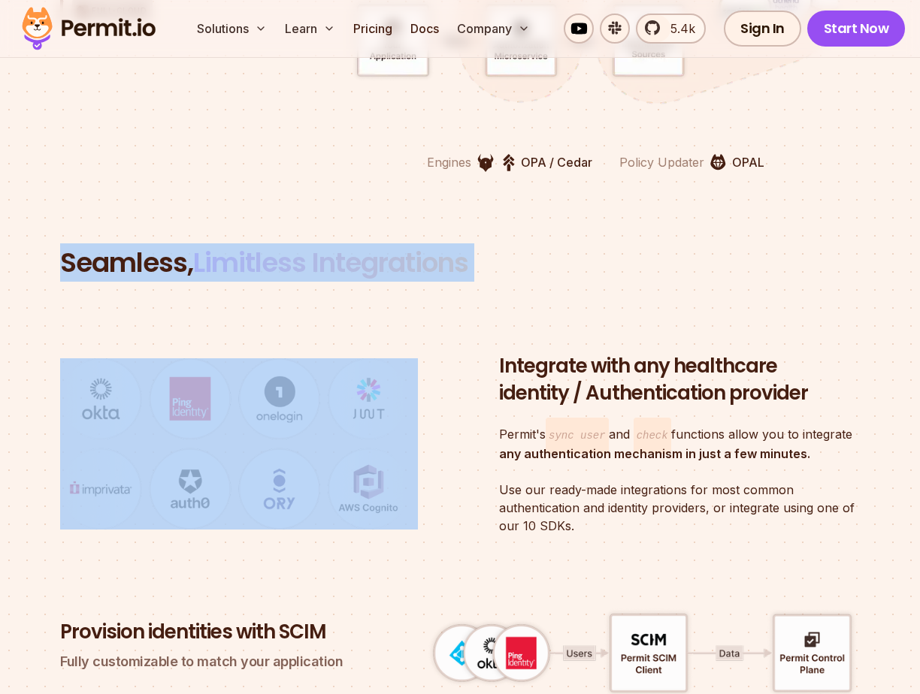
click at [110, 294] on div "Seamless, Limitless Integrations Integrate with any healthcare identity / Authe…" at bounding box center [459, 536] width 799 height 584
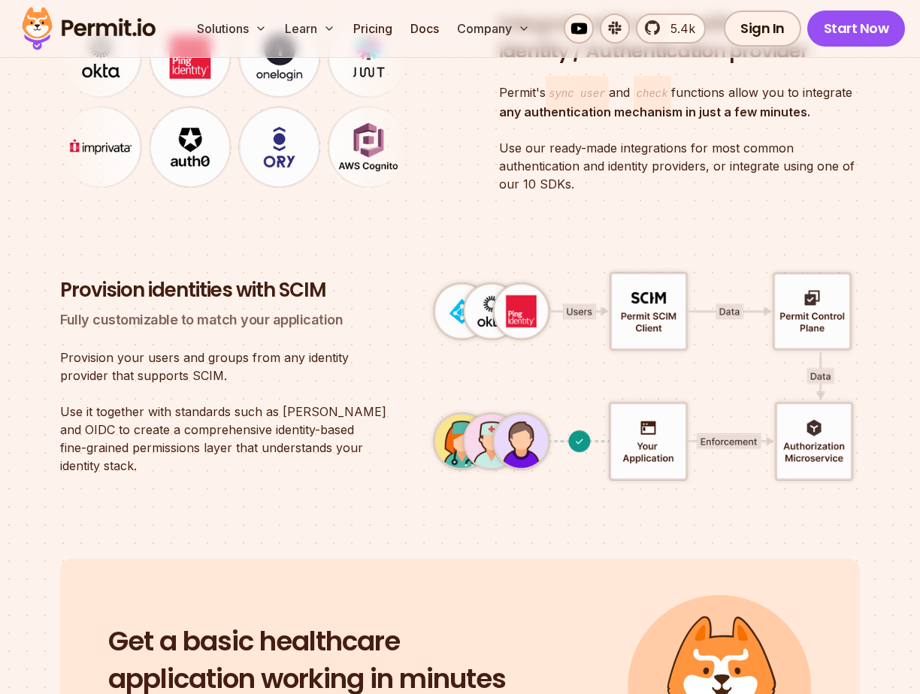
scroll to position [4123, 0]
